Goal: Task Accomplishment & Management: Complete application form

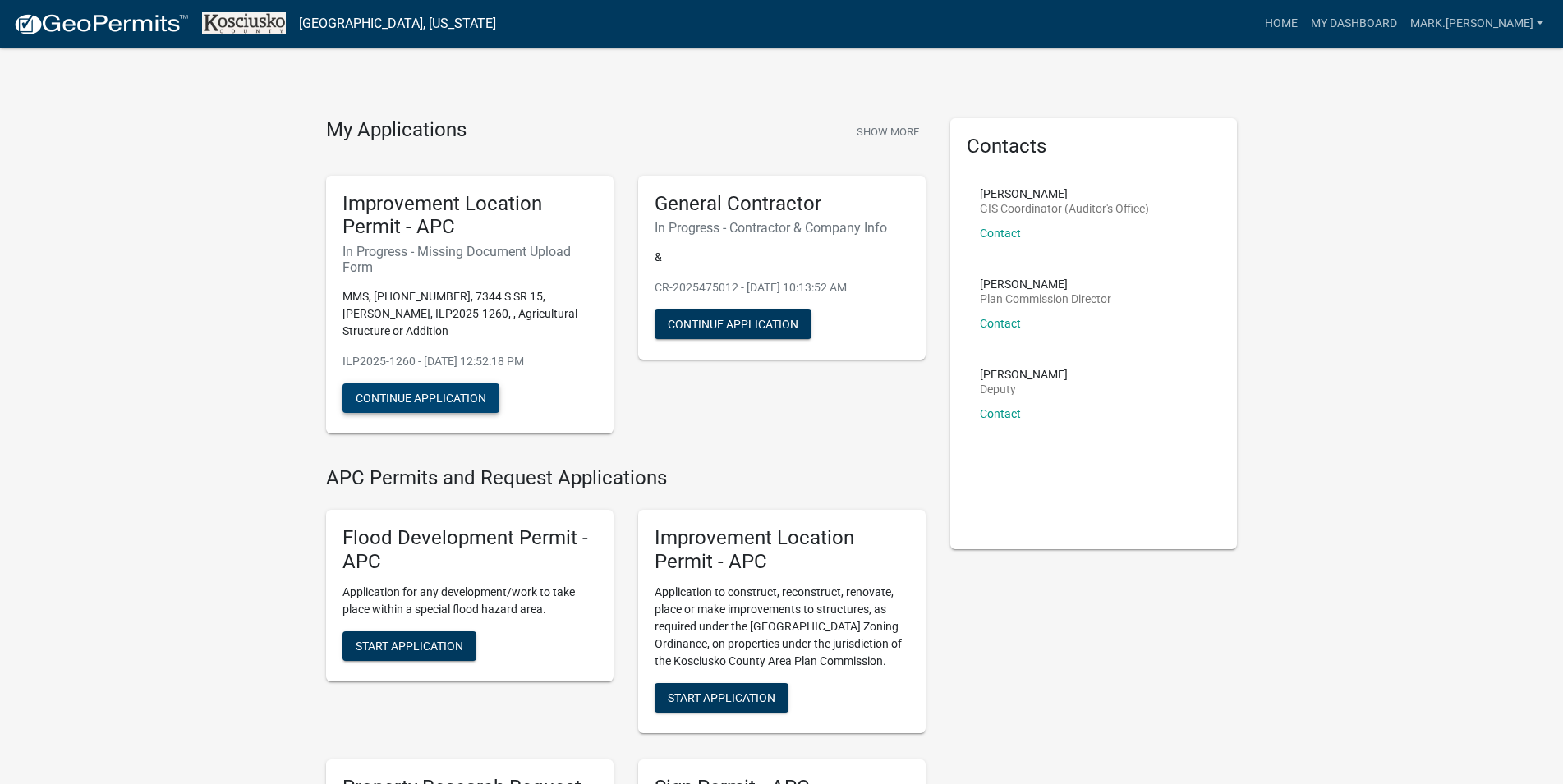
click at [424, 383] on button "Continue Application" at bounding box center [420, 398] width 157 height 30
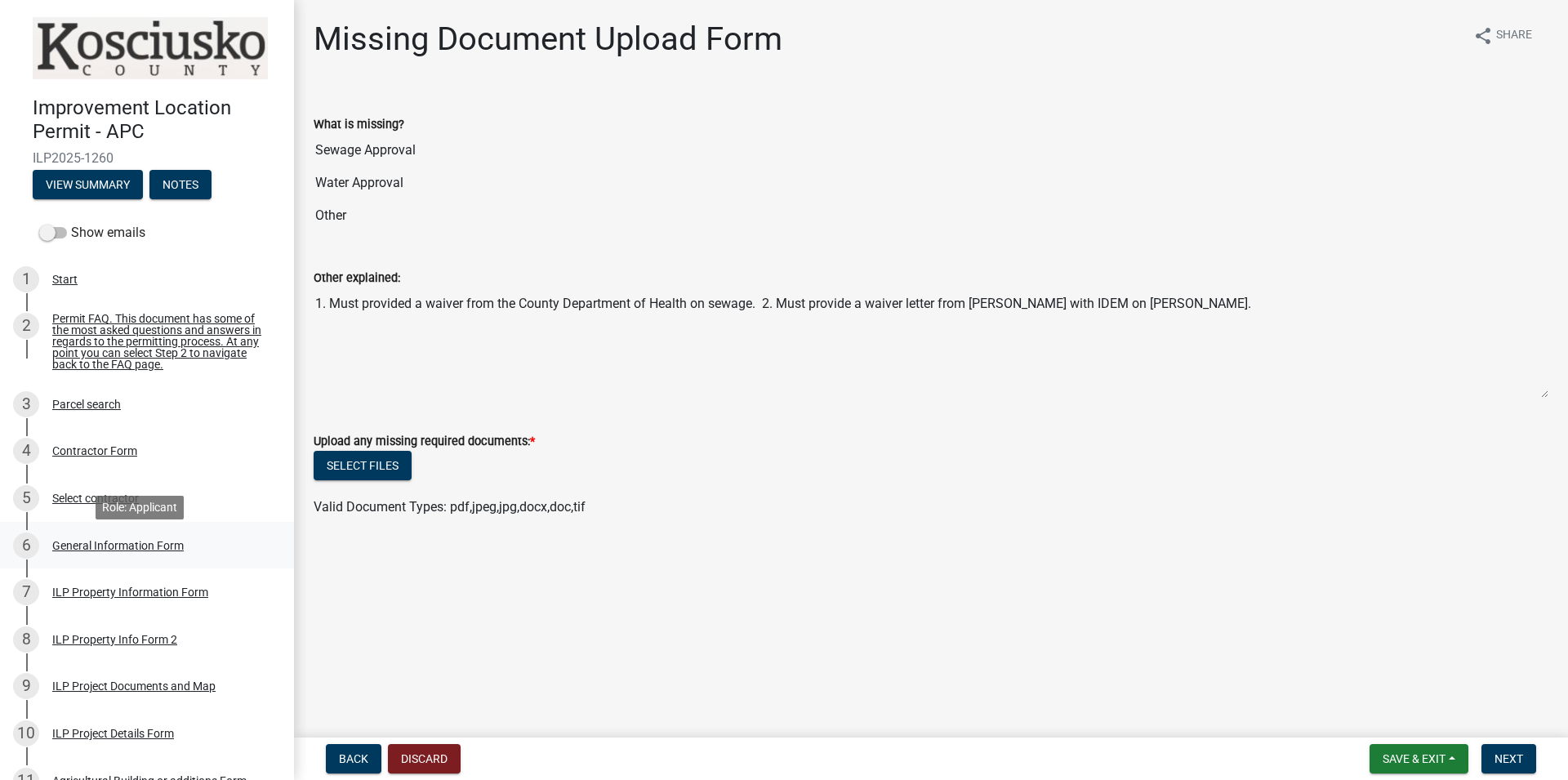
click at [96, 551] on div "General Information Form" at bounding box center [118, 545] width 131 height 11
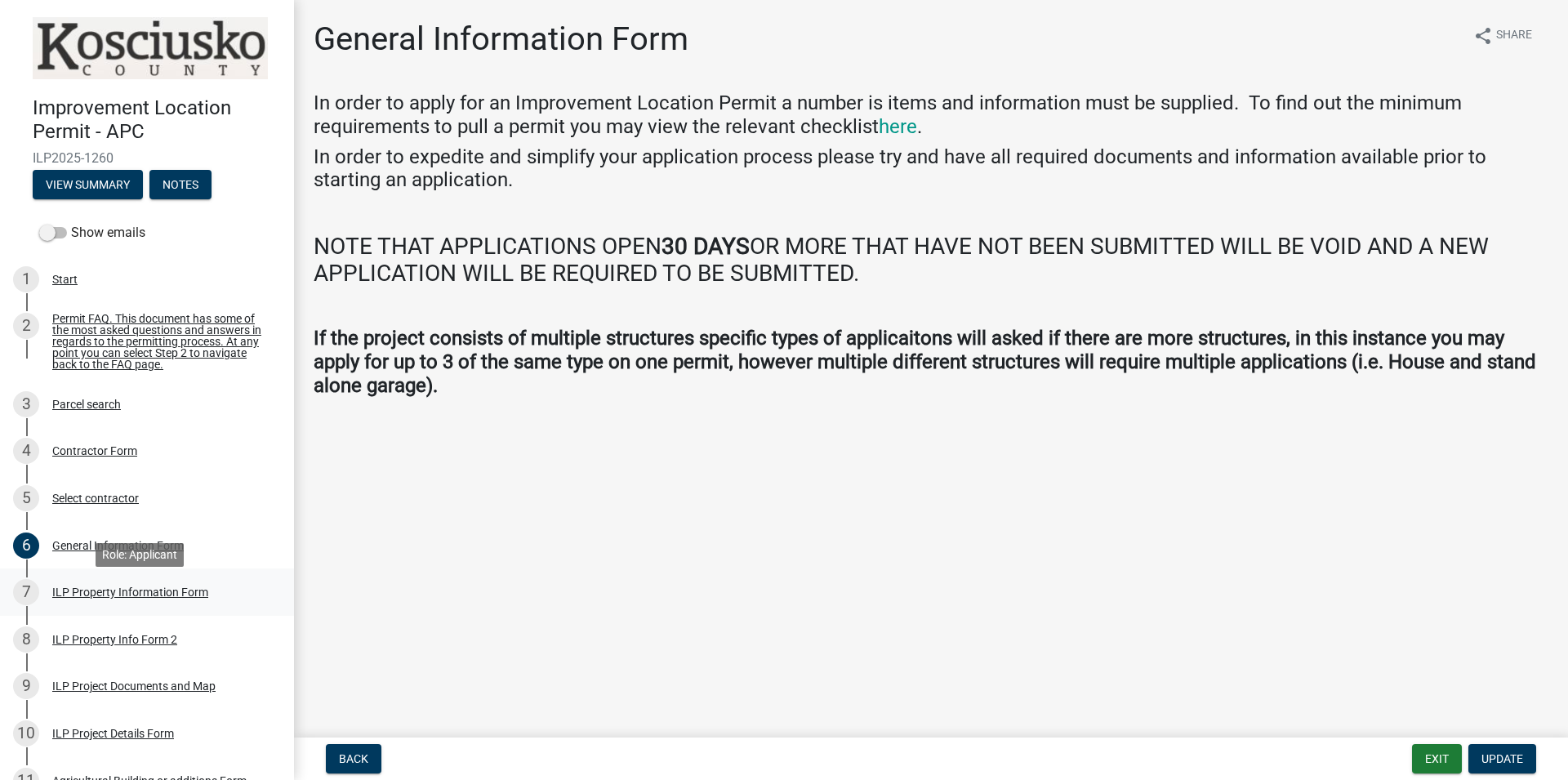
click at [103, 598] on div "ILP Property Information Form" at bounding box center [130, 592] width 156 height 11
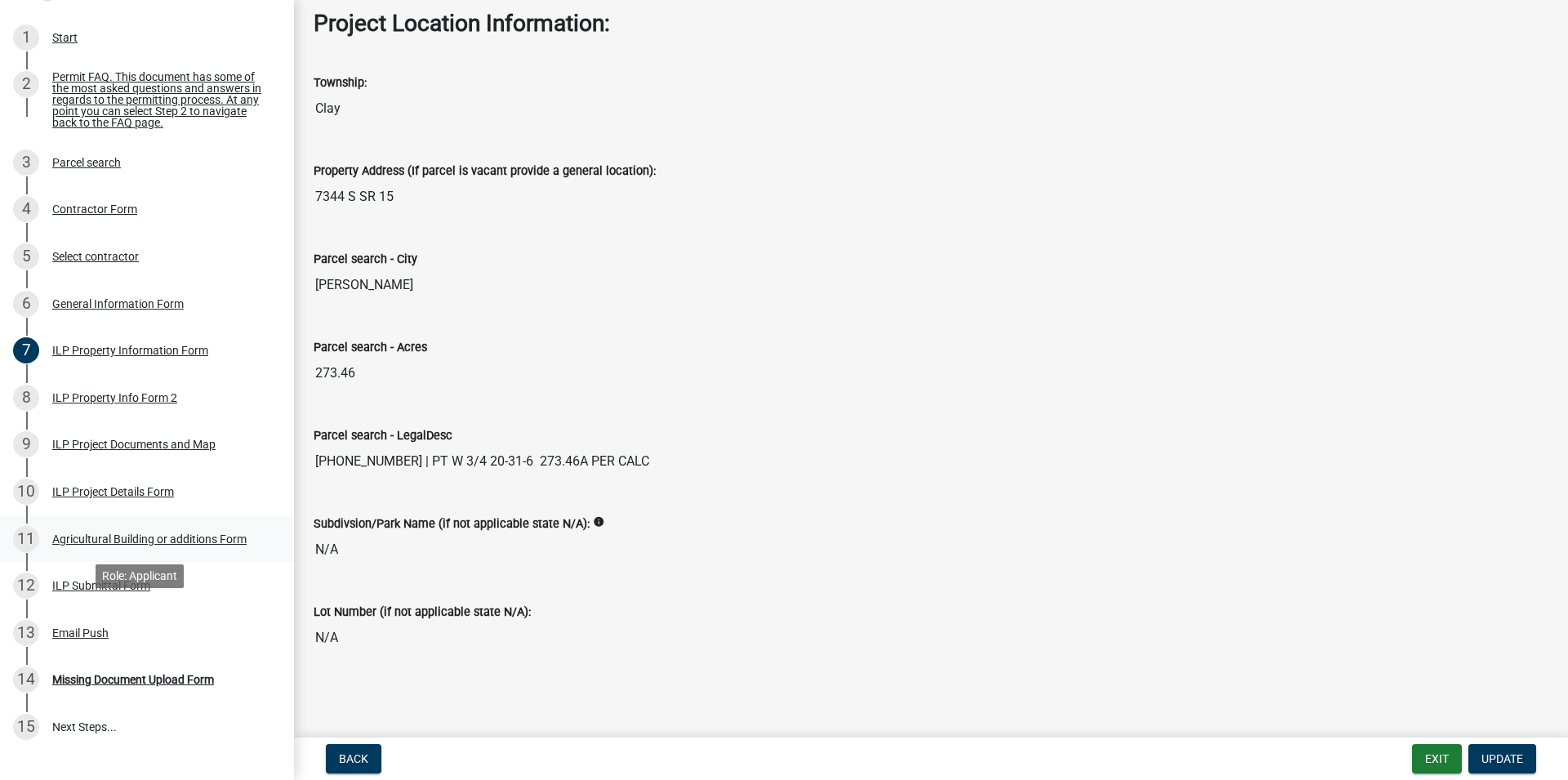
scroll to position [250, 0]
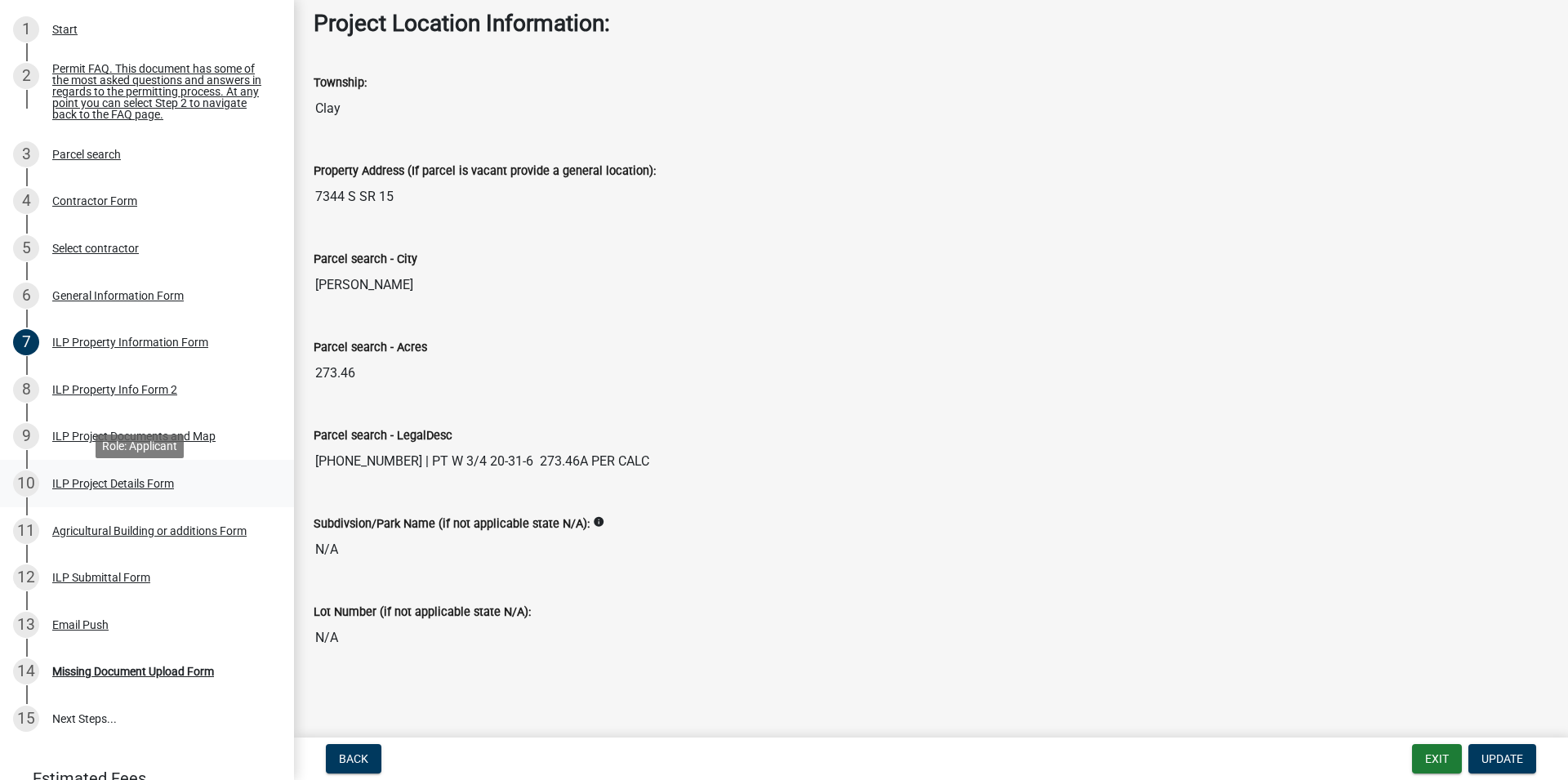
click at [98, 489] on div "ILP Project Details Form" at bounding box center [113, 483] width 121 height 11
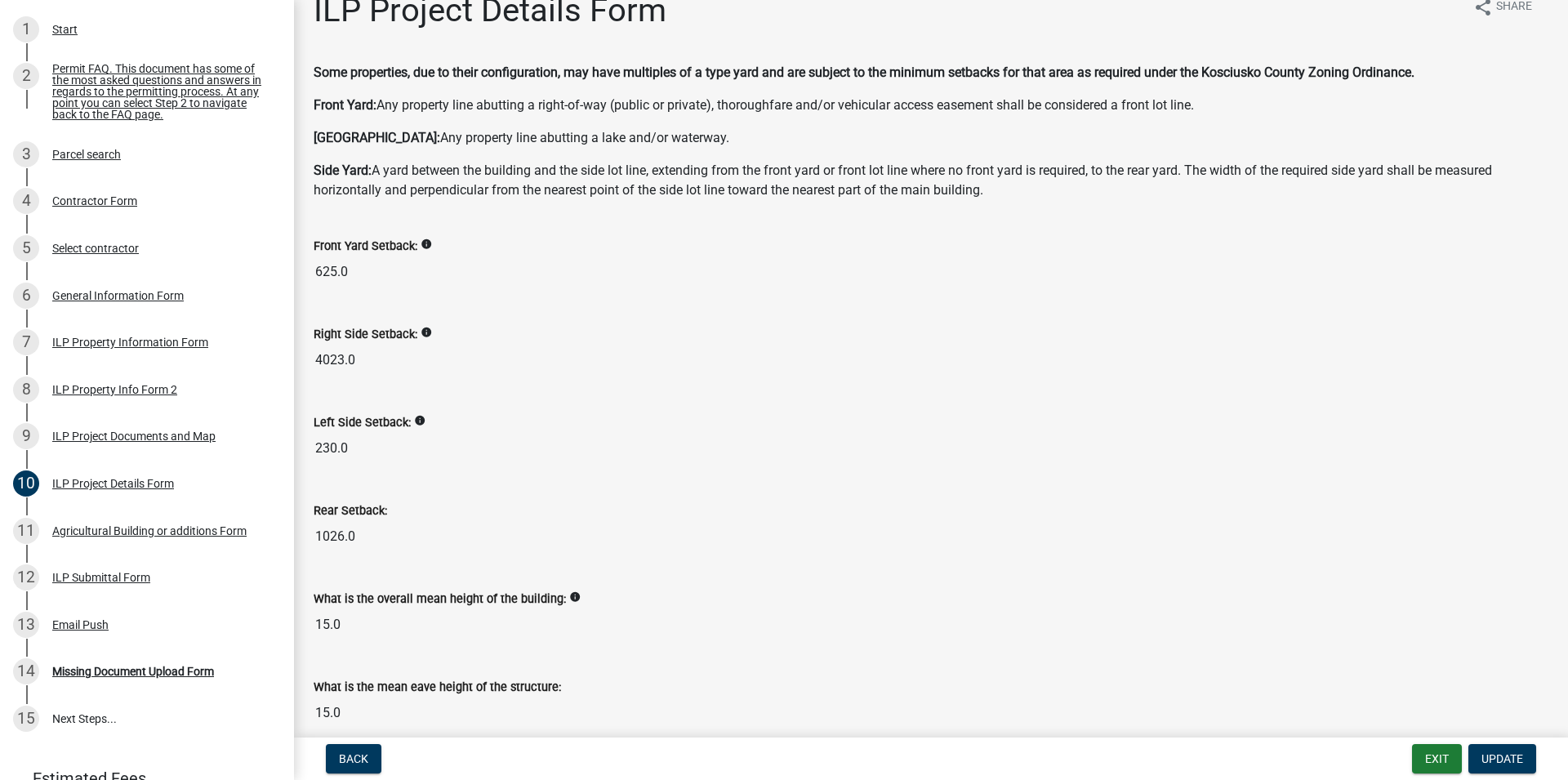
scroll to position [0, 0]
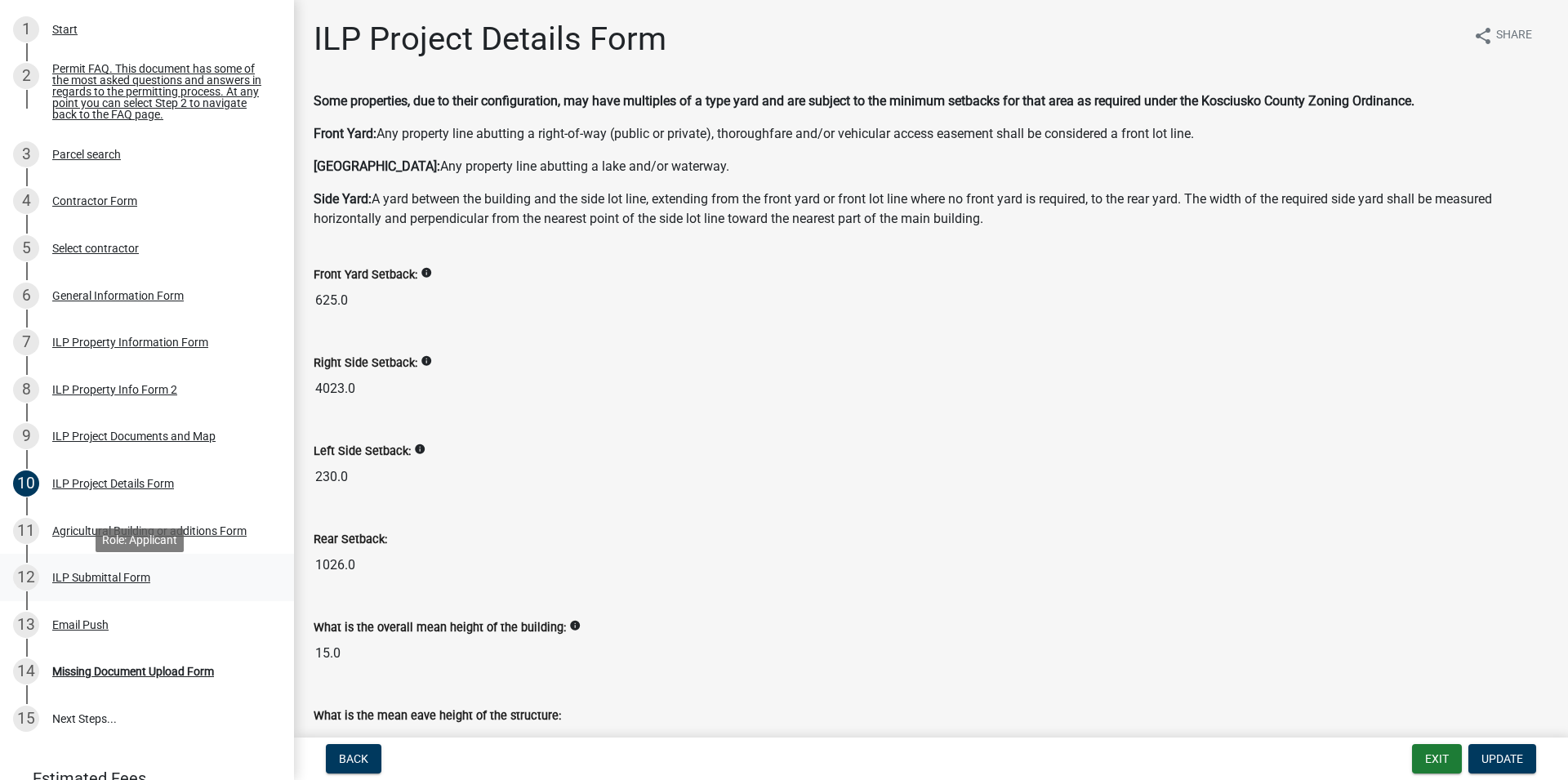
click at [93, 583] on div "ILP Submittal Form" at bounding box center [101, 577] width 98 height 11
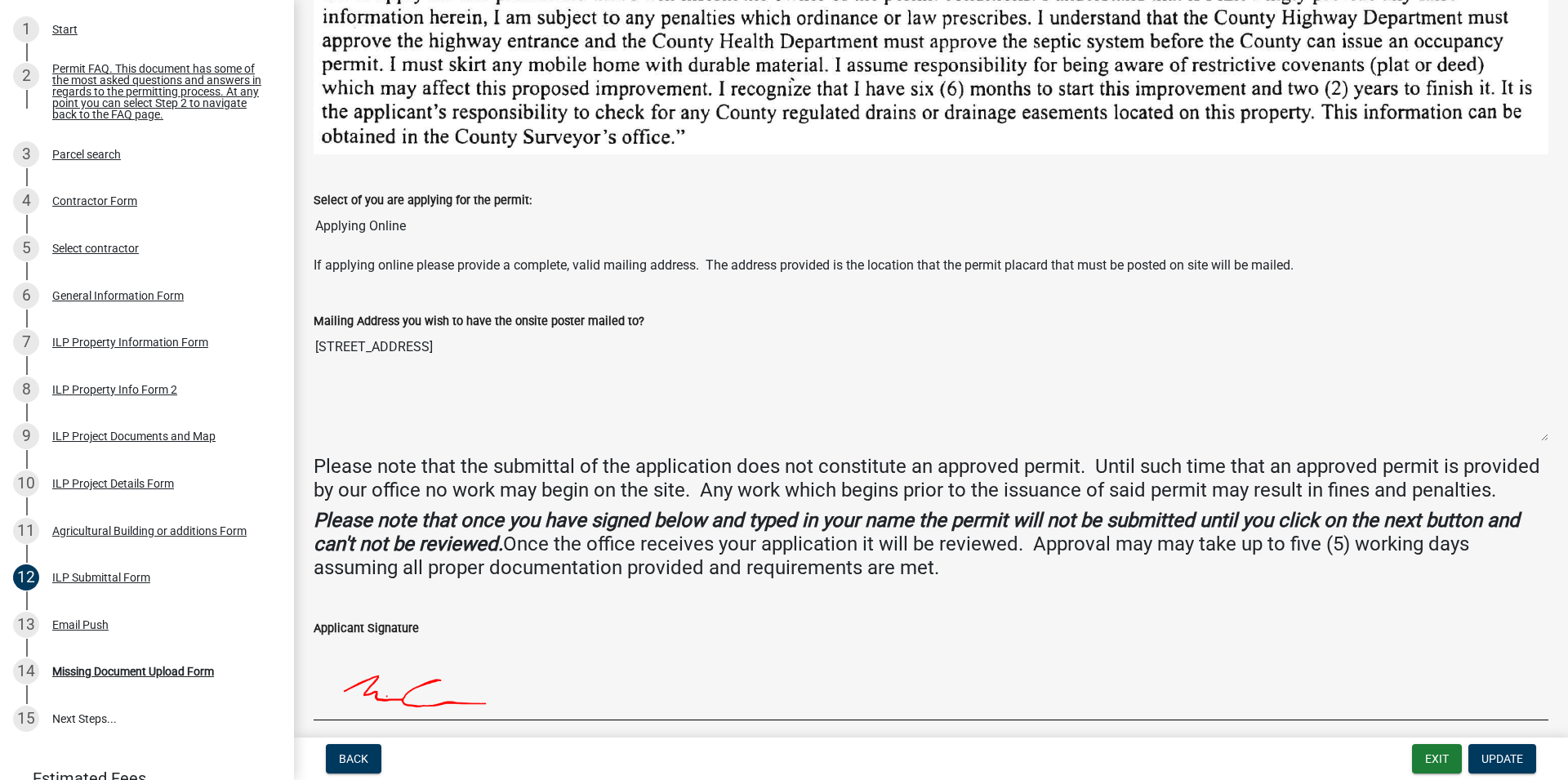
scroll to position [397, 0]
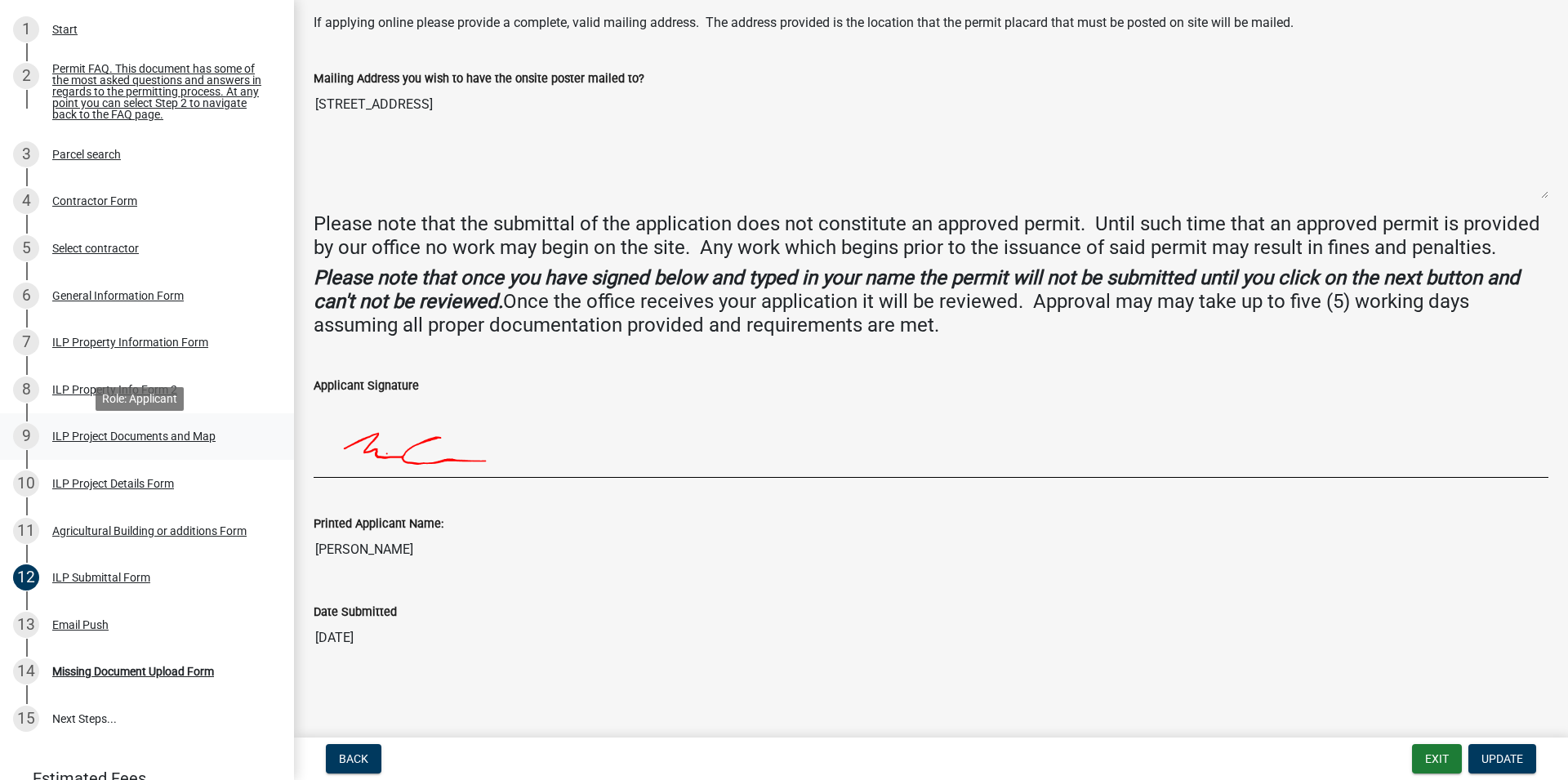
click at [138, 442] on div "ILP Project Documents and Map" at bounding box center [134, 436] width 163 height 11
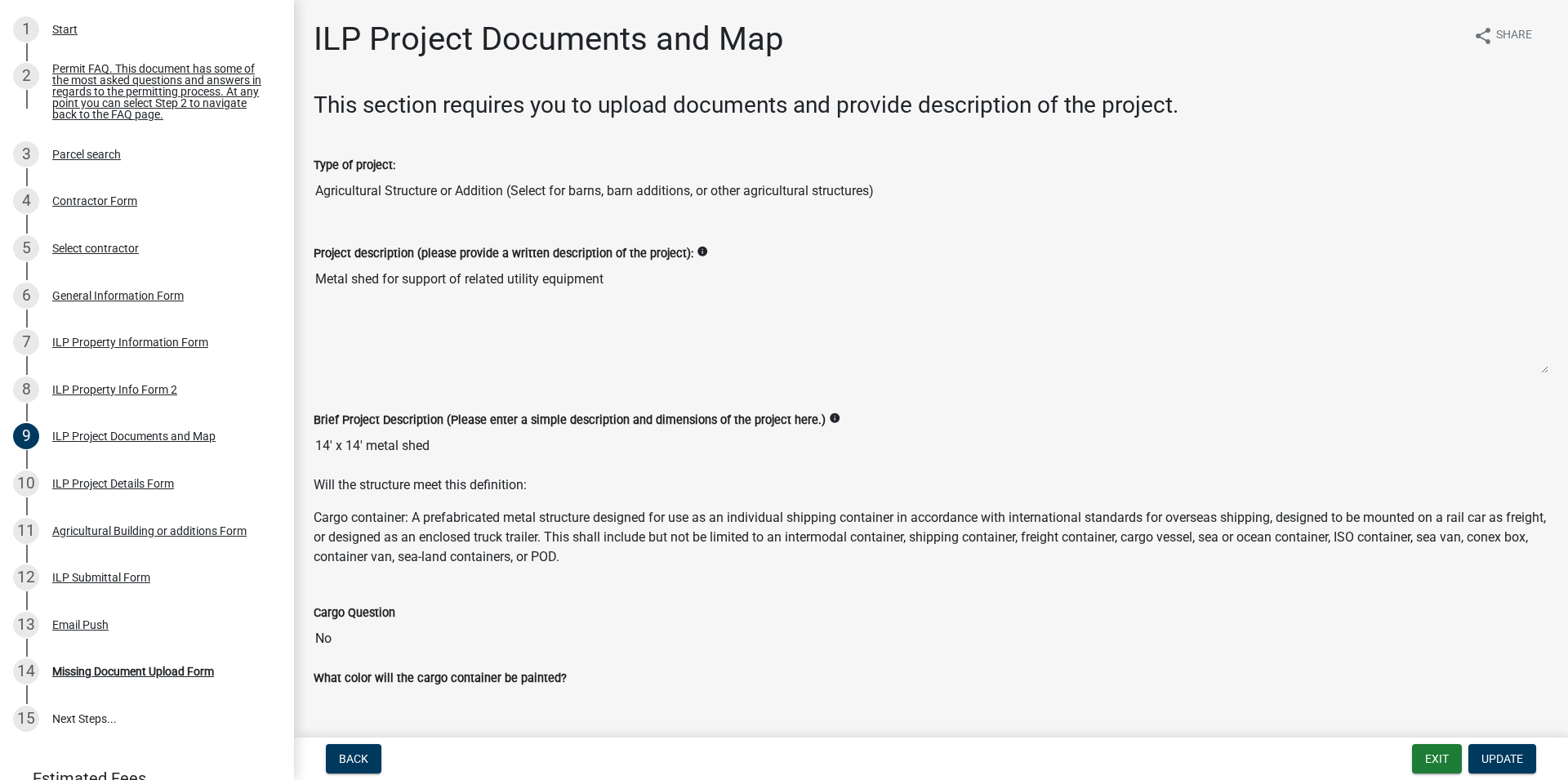
drag, startPoint x: 316, startPoint y: 444, endPoint x: 436, endPoint y: 444, distance: 120.0
click at [436, 444] on input "14' x 14' metal shed" at bounding box center [931, 446] width 1235 height 33
click at [586, 302] on textarea "Metal shed for support of related utility equipment" at bounding box center [931, 318] width 1235 height 111
drag, startPoint x: 614, startPoint y: 273, endPoint x: 299, endPoint y: 275, distance: 315.0
click at [313, 275] on textarea "Metal shed for support of related utility equipment" at bounding box center [931, 318] width 1235 height 111
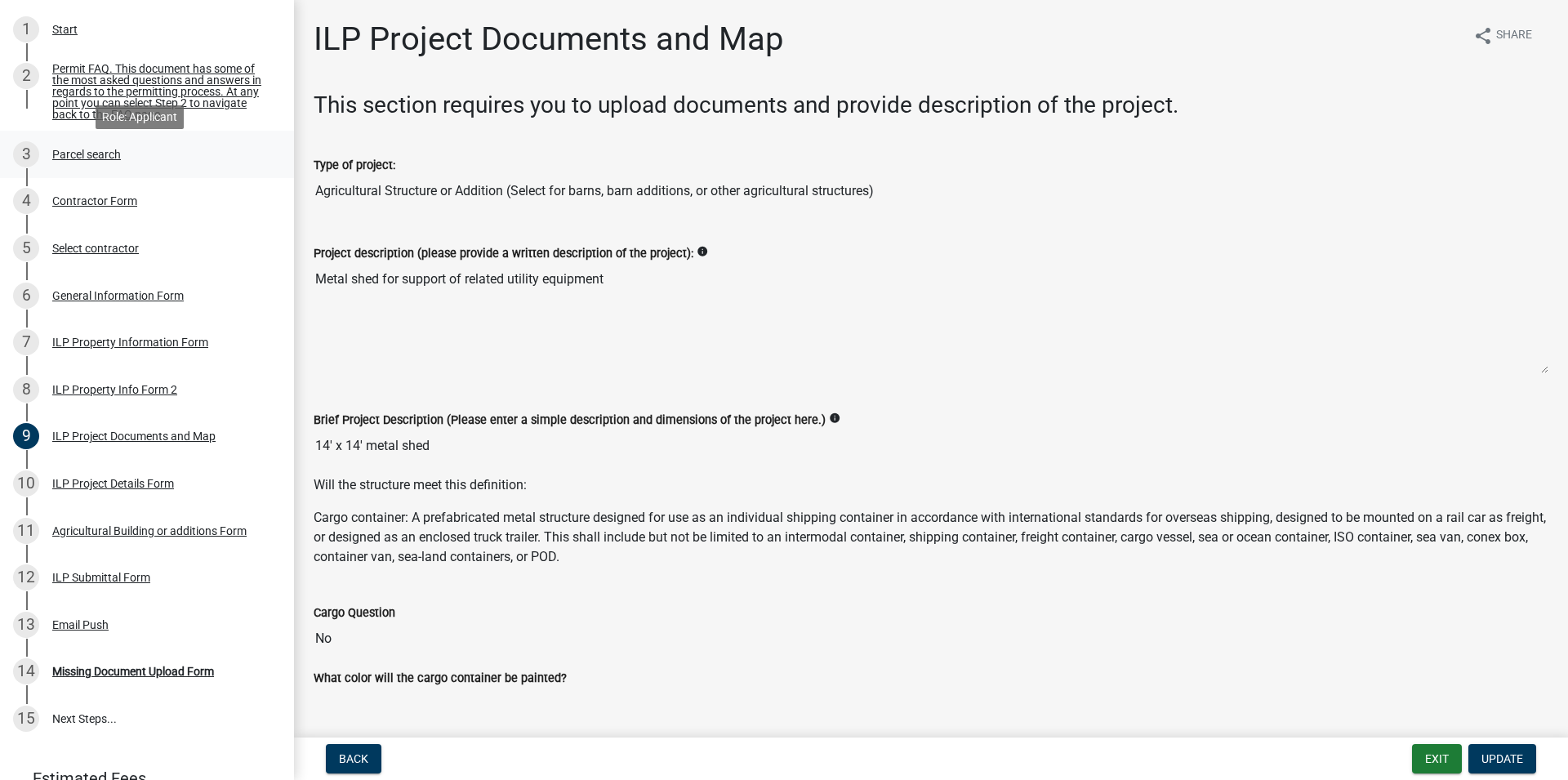
click at [87, 160] on div "Parcel search" at bounding box center [87, 153] width 69 height 11
